Goal: Communication & Community: Answer question/provide support

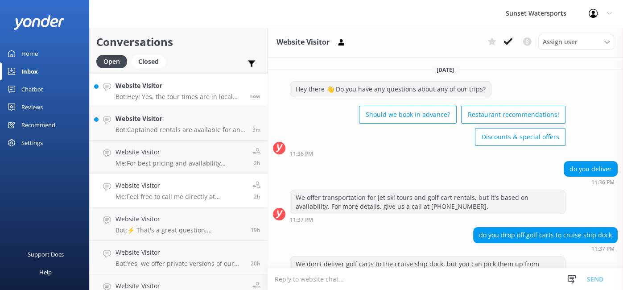
scroll to position [303, 0]
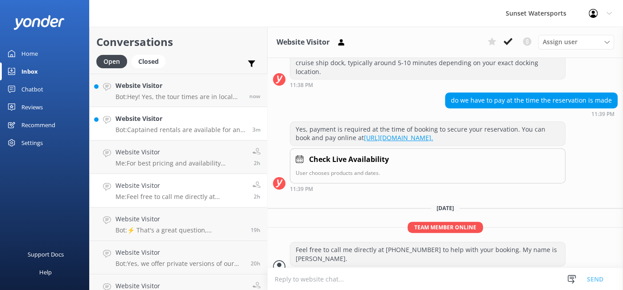
click at [182, 125] on div "Website Visitor Bot: Captained rentals are available for an additional fee, and…" at bounding box center [181, 124] width 130 height 20
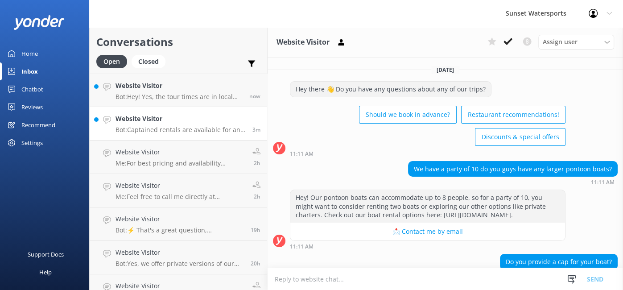
scroll to position [87, 0]
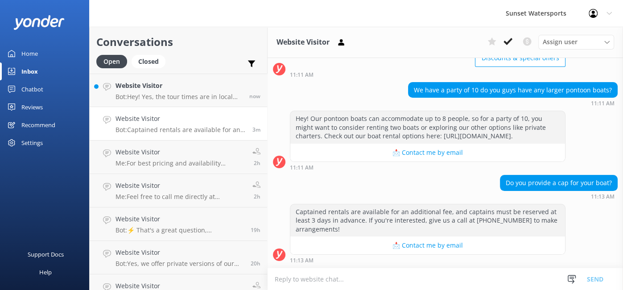
click at [317, 277] on textarea at bounding box center [446, 279] width 356 height 22
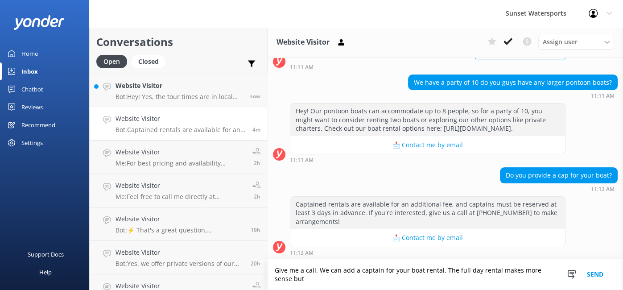
scroll to position [95, 0]
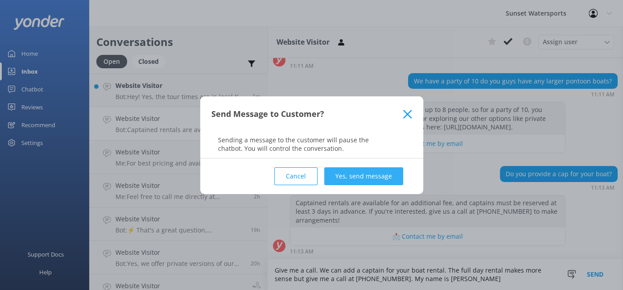
type textarea "Give me a call. We can add a captain for your boat rental. The full day rental …"
click at [371, 176] on button "Yes, send message" at bounding box center [363, 176] width 79 height 18
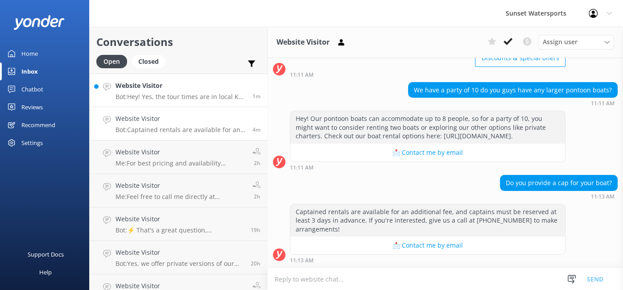
scroll to position [87, 0]
click at [161, 96] on p "Bot: Hey! Yes, the tour times are in local Key West time. Make sure to adjust y…" at bounding box center [181, 97] width 130 height 8
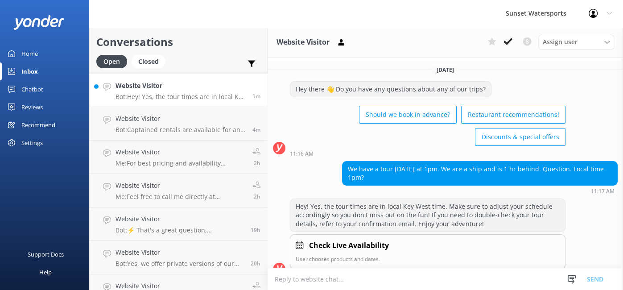
scroll to position [4, 0]
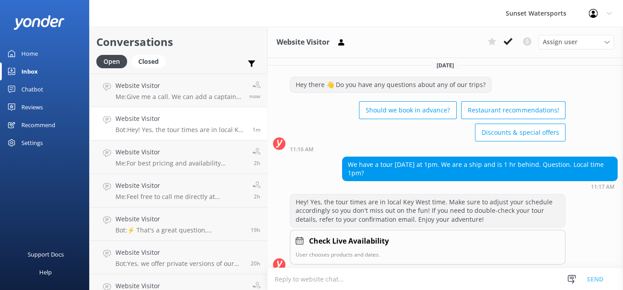
click at [374, 272] on textarea at bounding box center [446, 279] width 356 height 22
click at [372, 273] on textarea at bounding box center [446, 279] width 356 height 22
